Goal: Task Accomplishment & Management: Complete application form

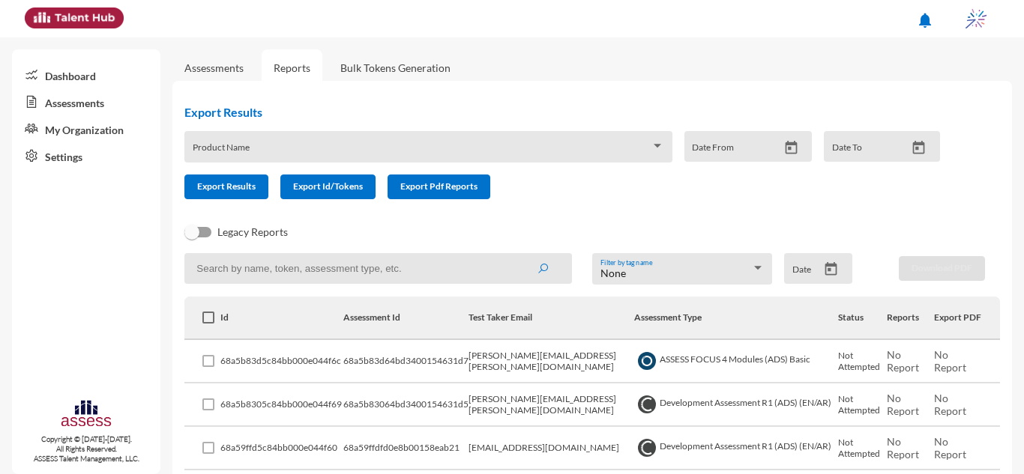
click at [217, 76] on link "Assessments" at bounding box center [213, 67] width 83 height 37
click at [211, 64] on link "Assessments" at bounding box center [213, 67] width 59 height 13
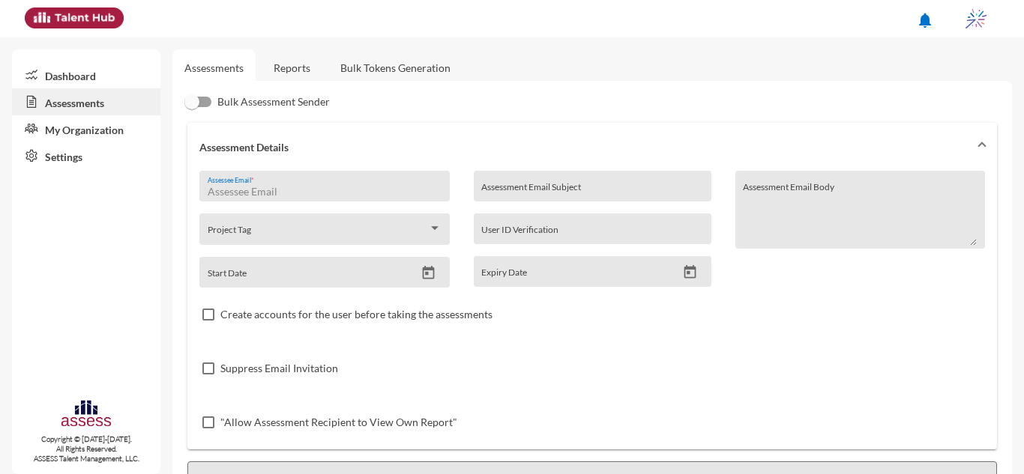
click at [352, 191] on input "Assessee Email *" at bounding box center [325, 192] width 234 height 12
paste input "[PERSON_NAME][EMAIL_ADDRESS][DOMAIN_NAME]"
type input "[PERSON_NAME][EMAIL_ADDRESS][DOMAIN_NAME]"
click at [591, 171] on div "Assessment Email Subject" at bounding box center [593, 186] width 238 height 31
click at [492, 193] on input "OCM" at bounding box center [592, 192] width 222 height 12
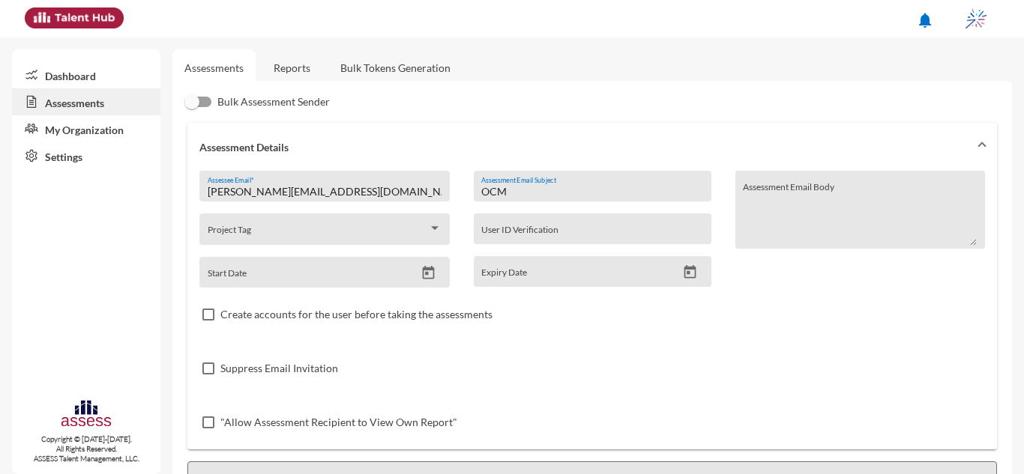
click at [492, 193] on input "OCM" at bounding box center [592, 192] width 222 height 12
type input "IQ"
click at [283, 61] on link "Reports" at bounding box center [292, 67] width 61 height 37
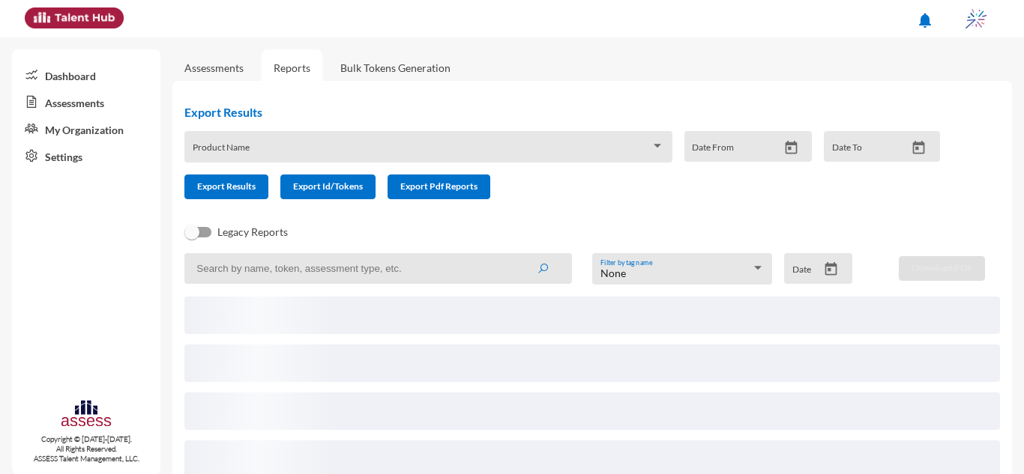
click at [228, 65] on link "Assessments" at bounding box center [213, 67] width 59 height 13
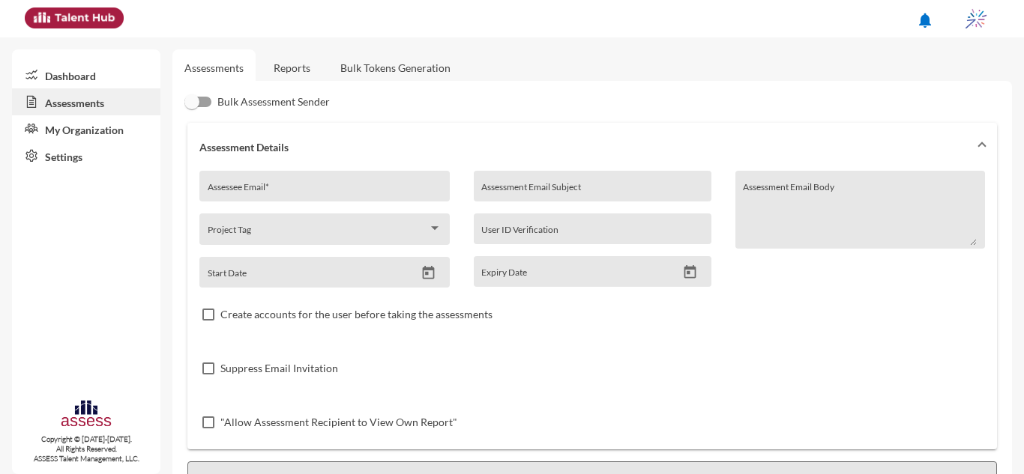
click at [344, 181] on div "Assessee Email *" at bounding box center [325, 190] width 234 height 22
paste input "[PERSON_NAME][EMAIL_ADDRESS][DOMAIN_NAME]"
type input "[PERSON_NAME][EMAIL_ADDRESS][DOMAIN_NAME]"
click at [500, 183] on div "Assessment Email Subject" at bounding box center [592, 190] width 222 height 22
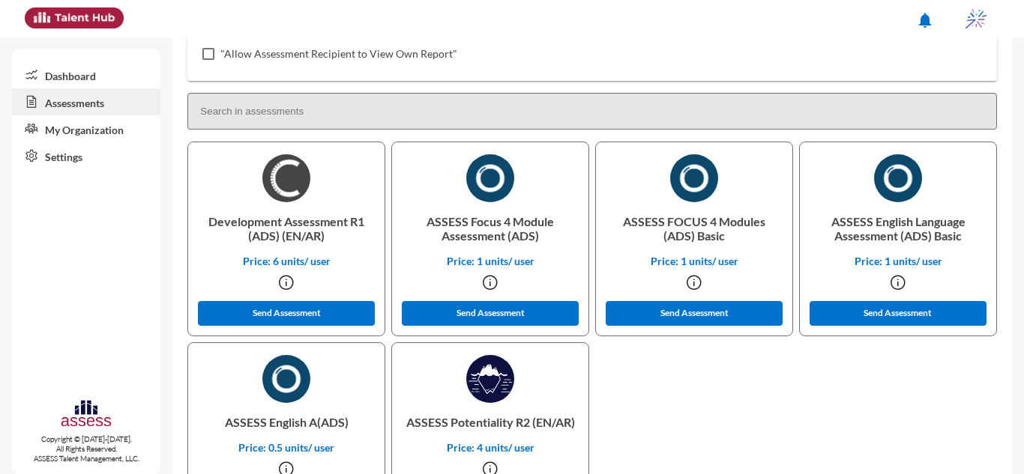
scroll to position [370, 0]
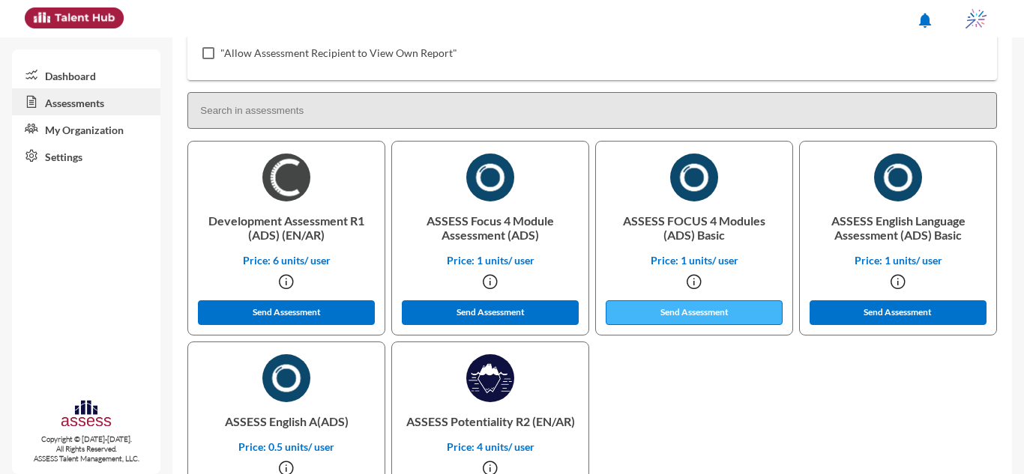
click at [708, 319] on button "Send Assessment" at bounding box center [694, 313] width 177 height 25
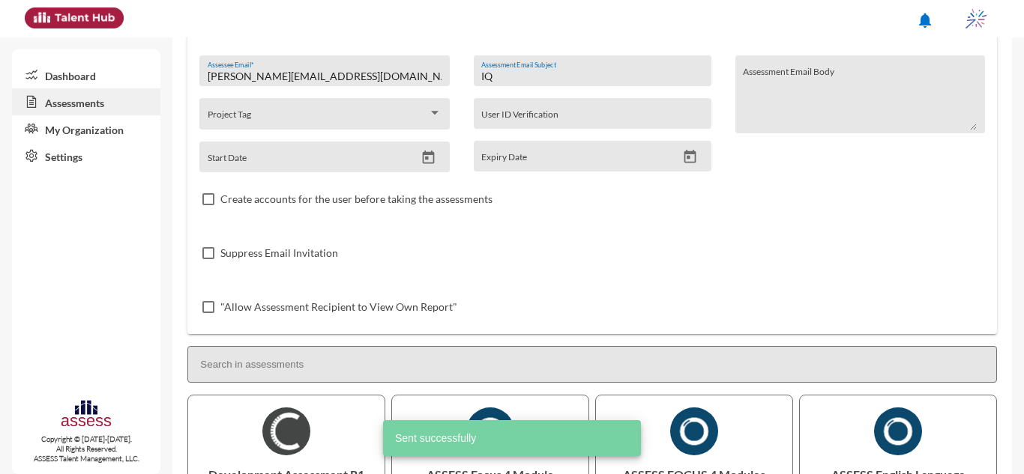
scroll to position [0, 0]
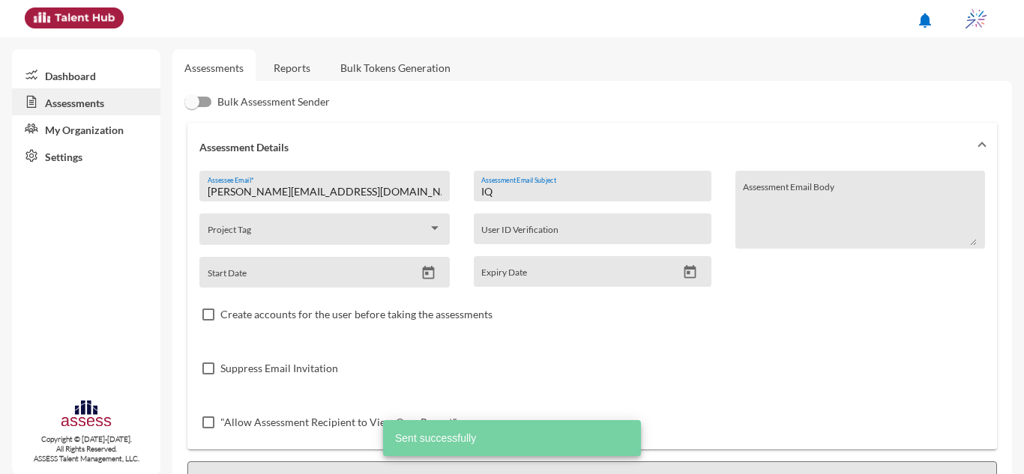
click at [516, 193] on input "IQ" at bounding box center [592, 192] width 222 height 12
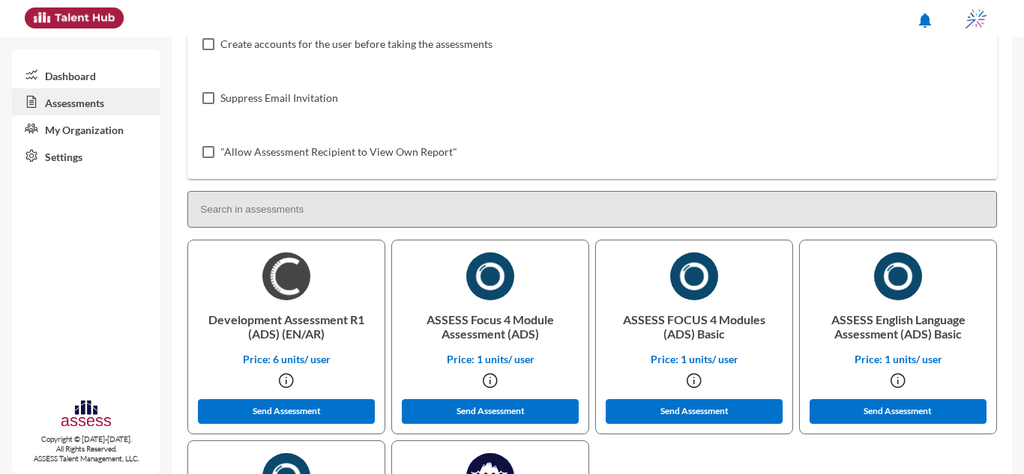
scroll to position [301, 0]
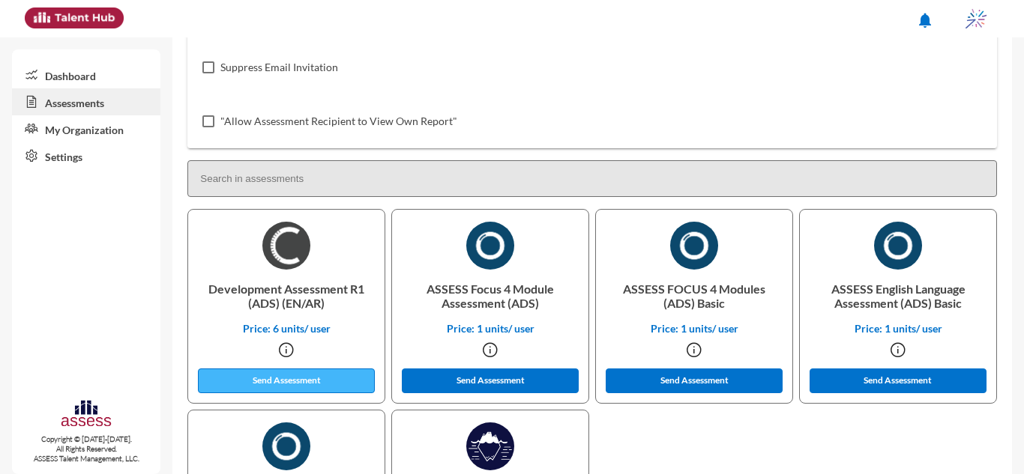
type input "OCM"
click at [274, 374] on button "Send Assessment" at bounding box center [286, 381] width 177 height 25
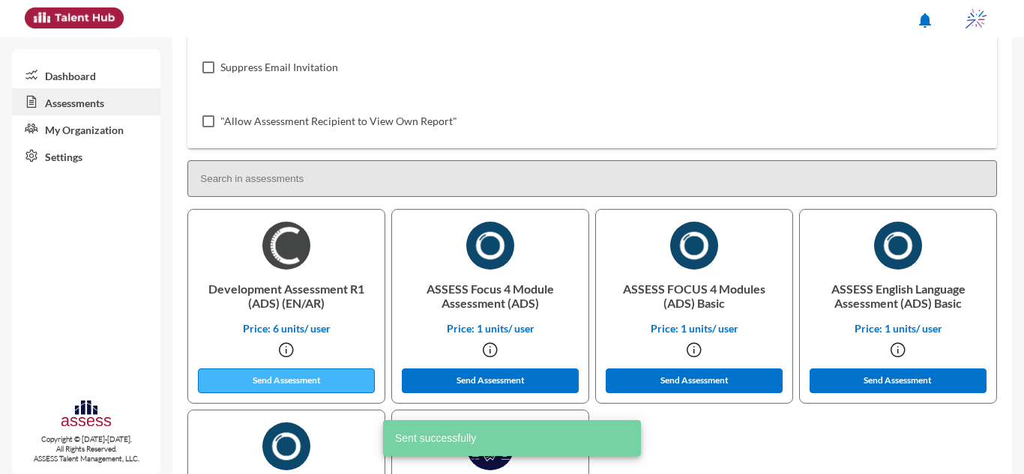
scroll to position [0, 0]
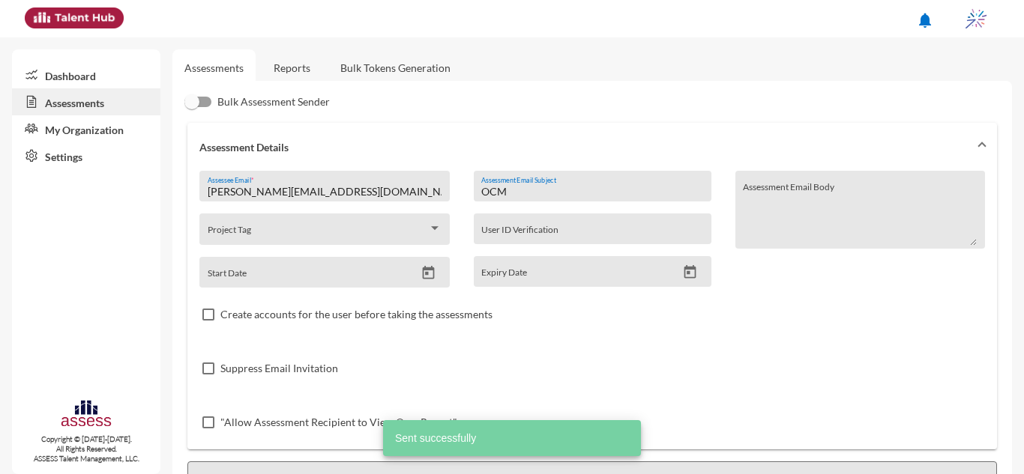
click at [427, 192] on input "[PERSON_NAME][EMAIL_ADDRESS][DOMAIN_NAME]" at bounding box center [325, 192] width 234 height 12
